Goal: Check status

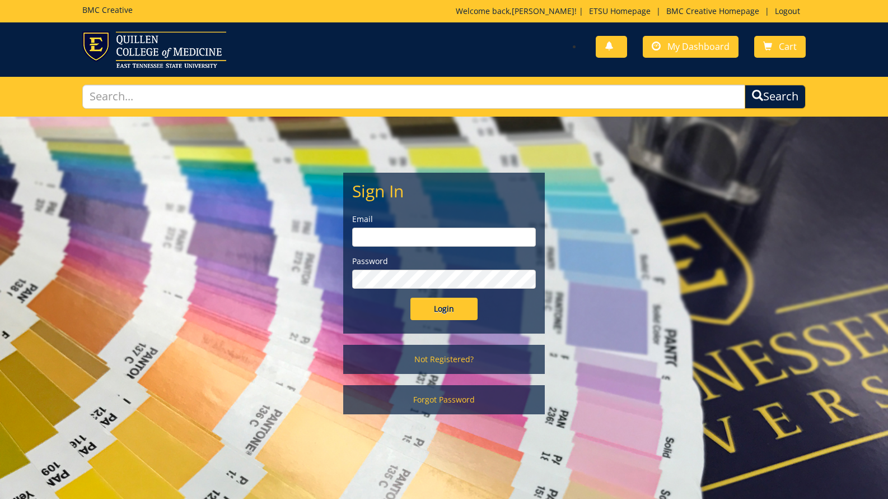
scroll to position [10, 0]
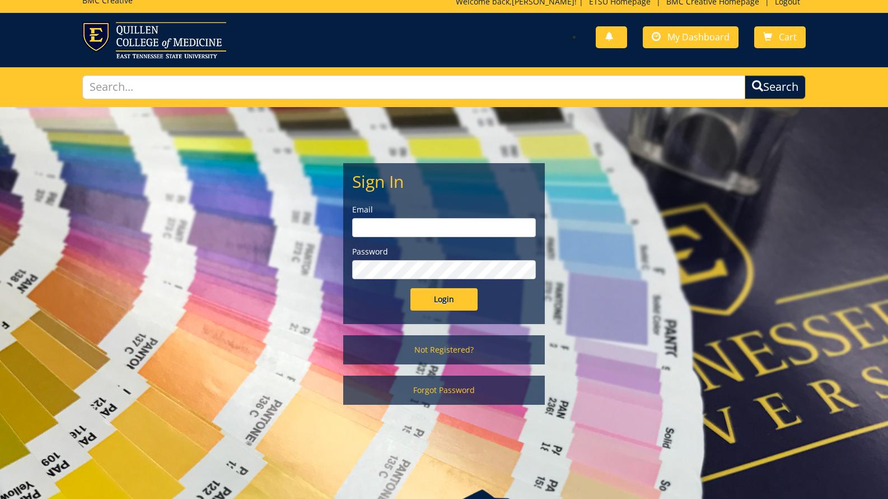
click at [492, 230] on input "email" at bounding box center [444, 227] width 184 height 19
type input "[EMAIL_ADDRESS][DOMAIN_NAME]"
click at [472, 301] on input "Login" at bounding box center [444, 299] width 67 height 22
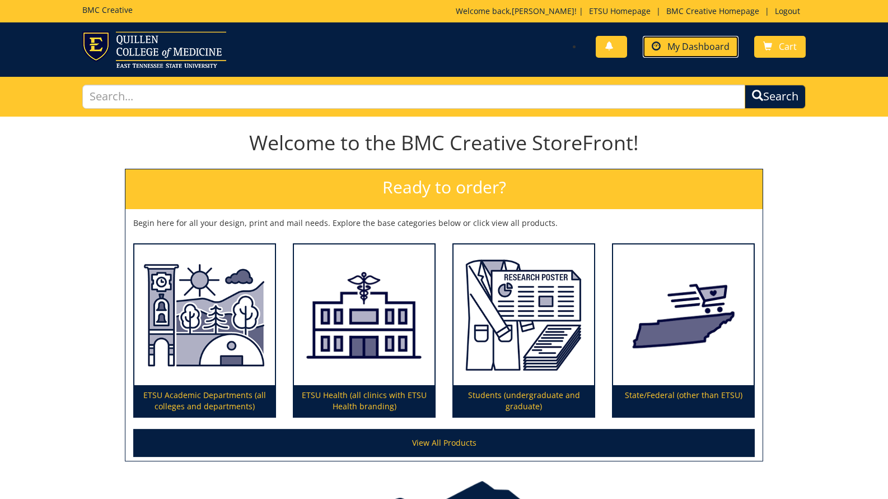
click at [714, 53] on link "My Dashboard" at bounding box center [691, 47] width 96 height 22
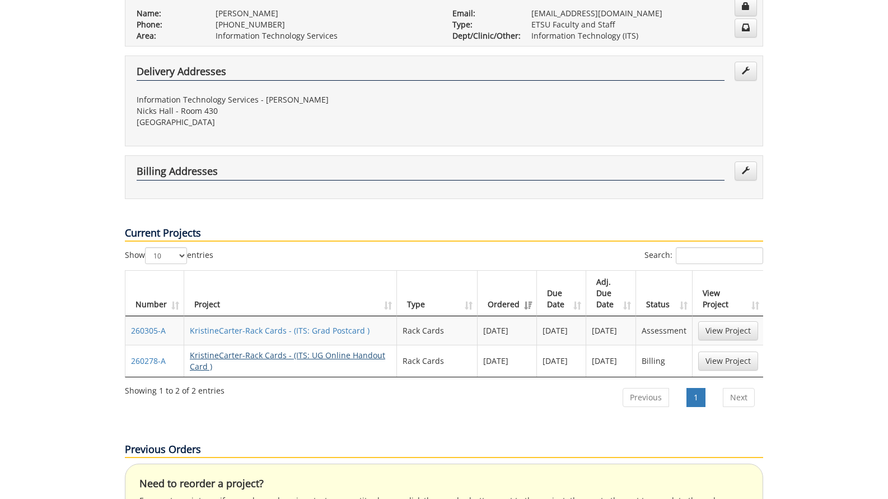
scroll to position [0, 1]
click at [259, 350] on link "KristineCarter-Rack Cards - (ITS: UG Online Handout Card )" at bounding box center [286, 361] width 195 height 22
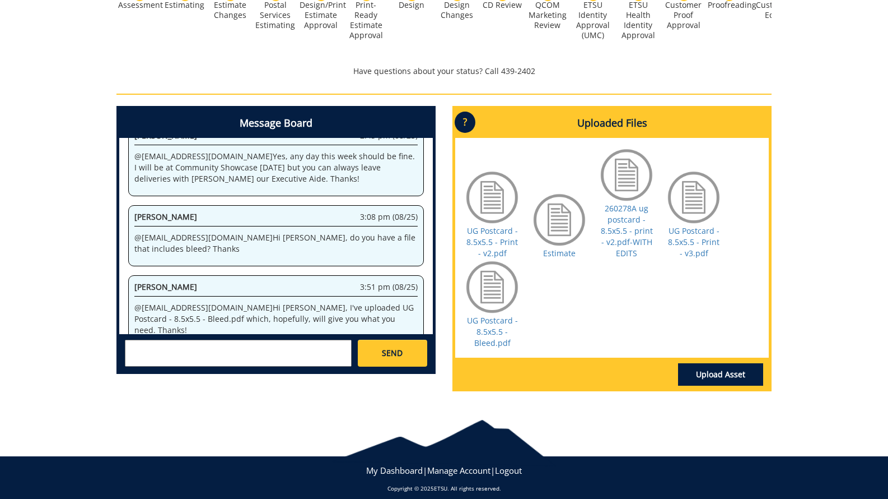
scroll to position [372, 0]
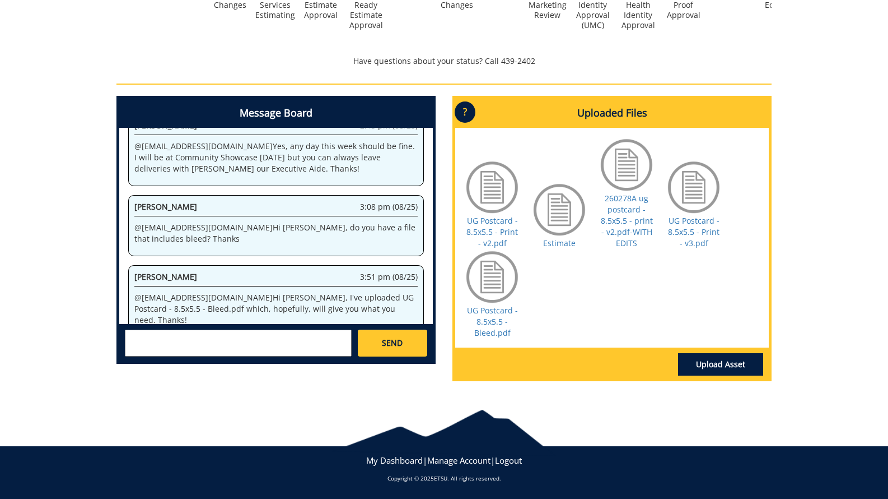
click at [555, 205] on div at bounding box center [560, 209] width 56 height 56
click at [556, 244] on link "Estimate" at bounding box center [559, 243] width 32 height 11
